Goal: Obtain resource: Obtain resource

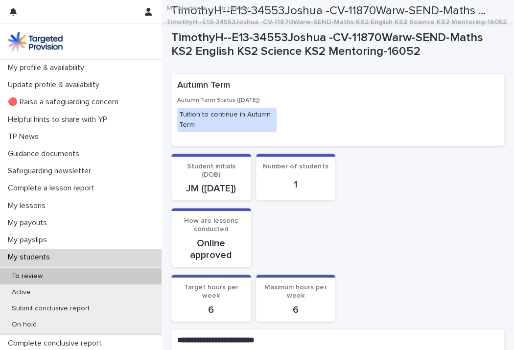
scroll to position [2277, 0]
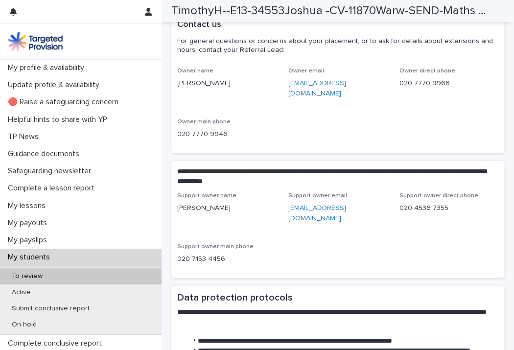
click at [28, 277] on p "To review" at bounding box center [27, 276] width 46 height 8
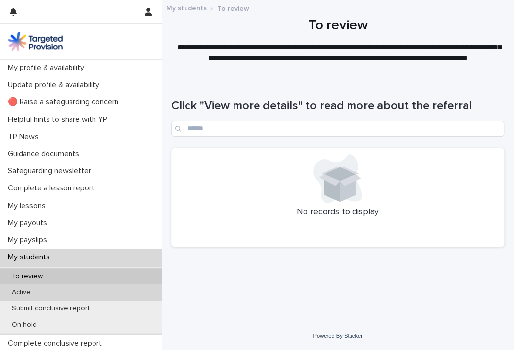
click at [27, 291] on p "Active" at bounding box center [21, 292] width 35 height 8
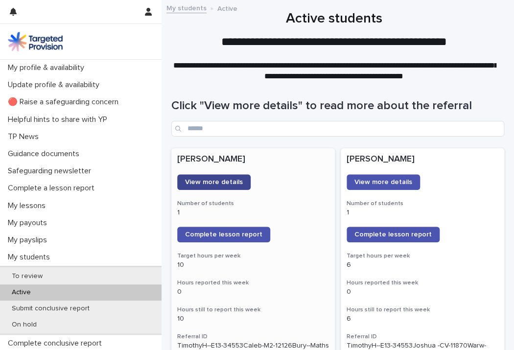
click at [221, 177] on link "View more details" at bounding box center [213, 182] width 73 height 16
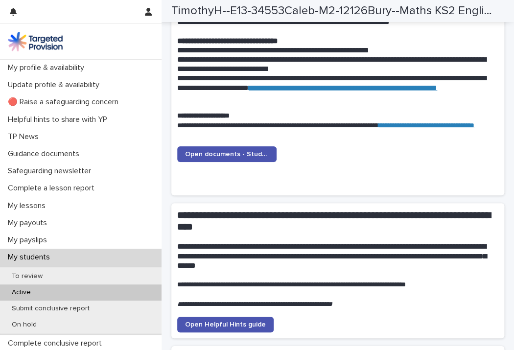
scroll to position [1018, 0]
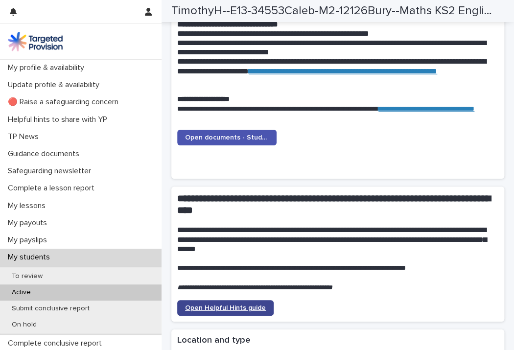
click at [216, 304] on span "Open Helpful Hints guide" at bounding box center [225, 307] width 81 height 7
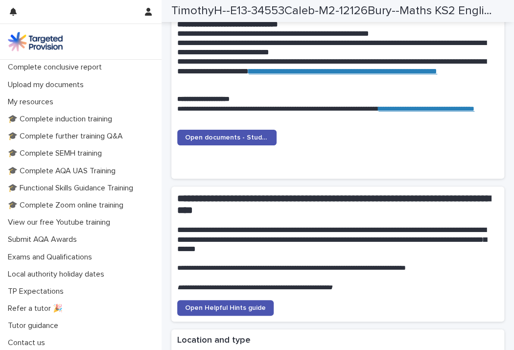
scroll to position [277, 0]
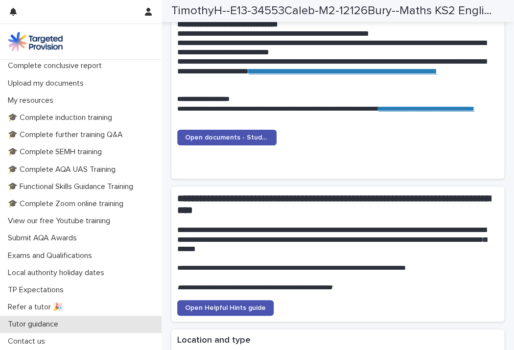
click at [115, 326] on div "Tutor guidance" at bounding box center [80, 324] width 161 height 17
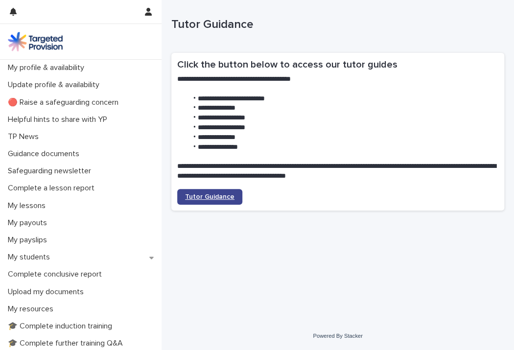
click at [225, 198] on span "Tutor Guidance" at bounding box center [209, 196] width 49 height 7
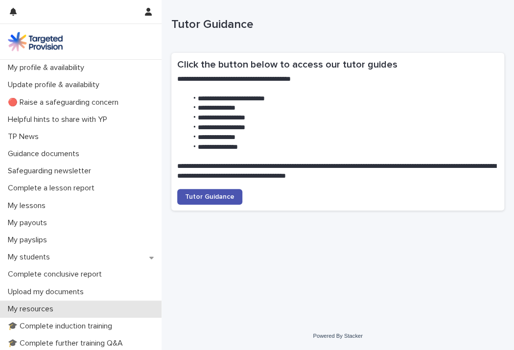
click at [35, 311] on p "My resources" at bounding box center [32, 308] width 57 height 9
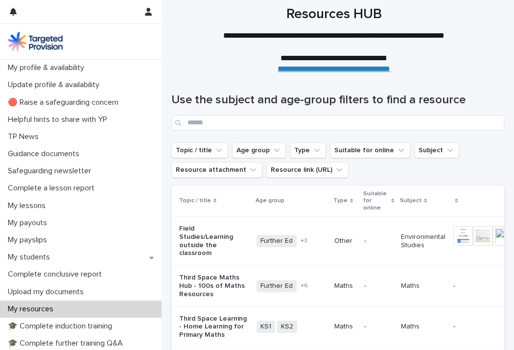
click at [35, 311] on p "My resources" at bounding box center [32, 308] width 57 height 9
click at [214, 153] on icon "Topic / title" at bounding box center [219, 150] width 10 height 10
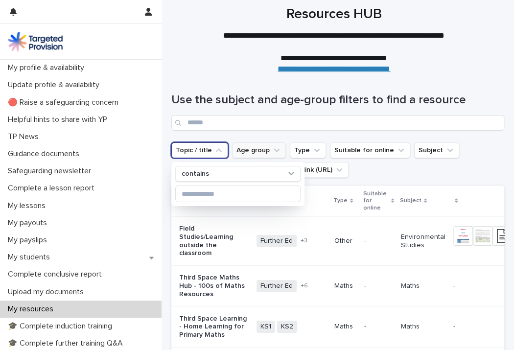
click at [246, 150] on button "Age group" at bounding box center [259, 150] width 54 height 16
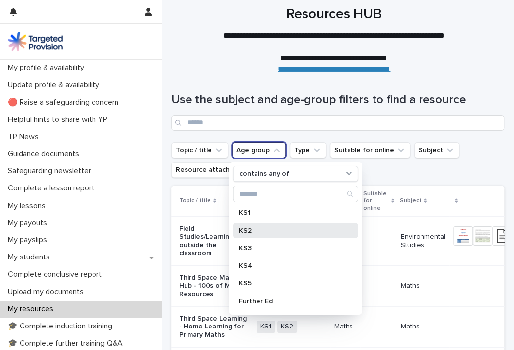
click at [259, 228] on p "KS2" at bounding box center [291, 230] width 104 height 7
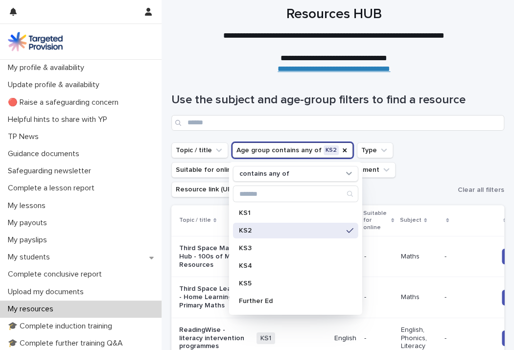
click at [204, 248] on p "Third Space Maths Hub - 100s of Maths Resources" at bounding box center [213, 256] width 69 height 24
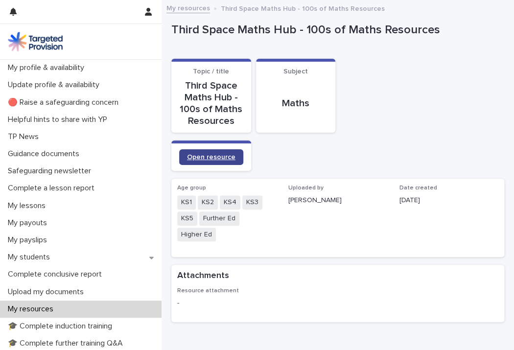
click at [229, 157] on span "Open resource" at bounding box center [211, 157] width 48 height 7
click at [187, 8] on link "My resources" at bounding box center [188, 7] width 44 height 11
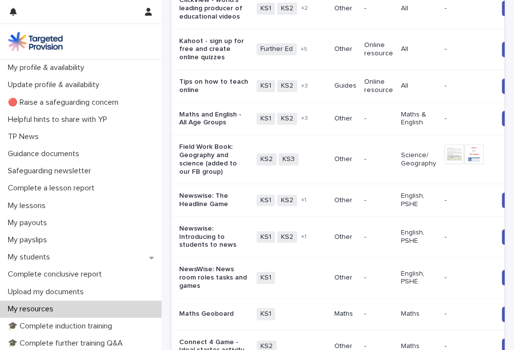
scroll to position [372, 0]
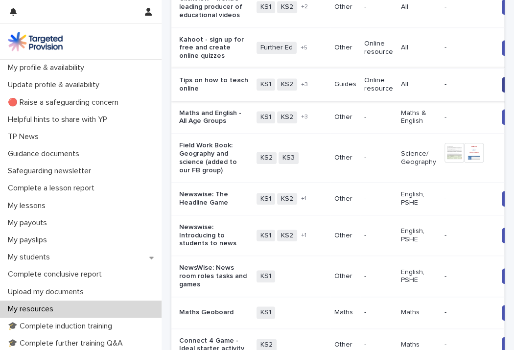
click at [509, 88] on span "Open link" at bounding box center [524, 84] width 30 height 7
